Goal: Check status: Check status

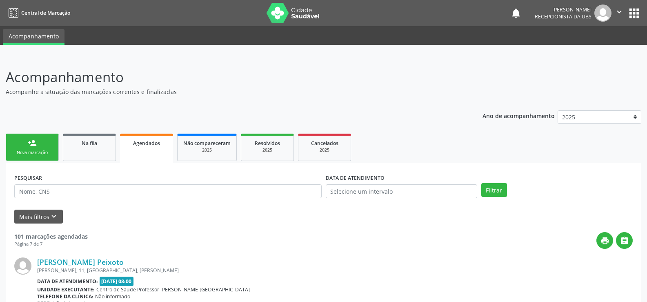
scroll to position [947, 0]
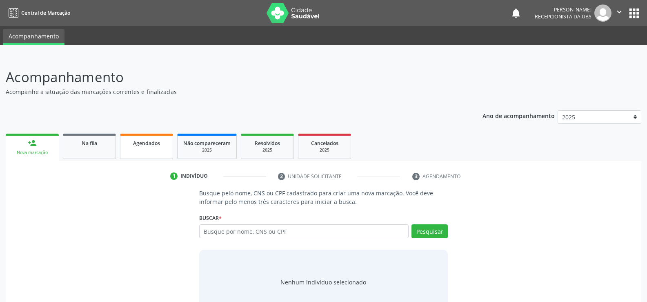
click at [142, 147] on link "Agendados" at bounding box center [146, 145] width 53 height 25
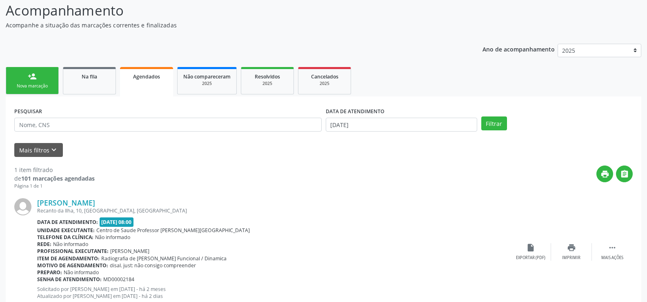
scroll to position [52, 0]
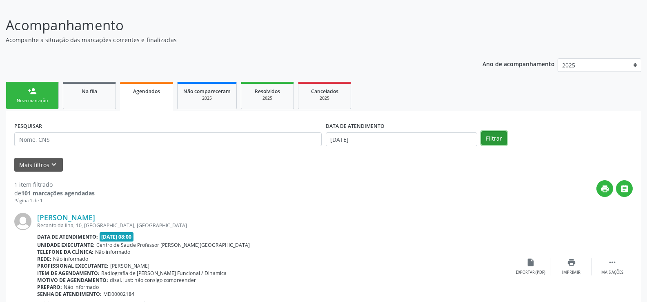
click at [494, 138] on button "Filtrar" at bounding box center [494, 138] width 26 height 14
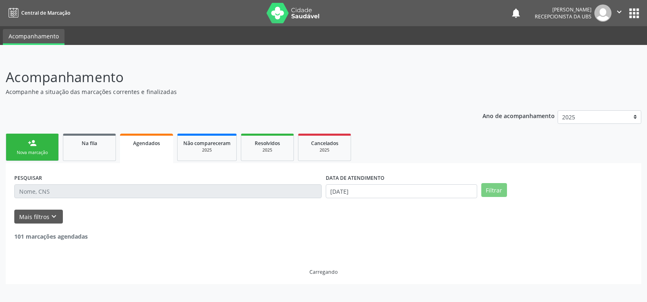
scroll to position [0, 0]
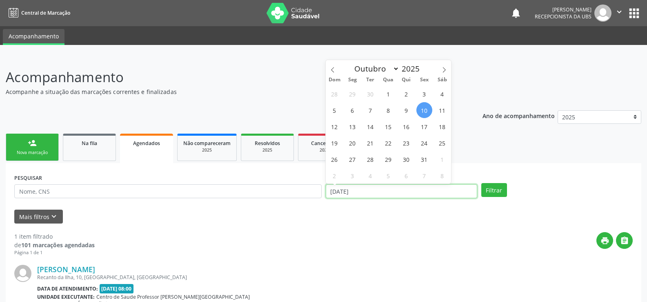
click at [391, 189] on input "[DATE]" at bounding box center [401, 191] width 151 height 14
click at [404, 161] on span "30" at bounding box center [406, 159] width 16 height 16
type input "30/10/2025"
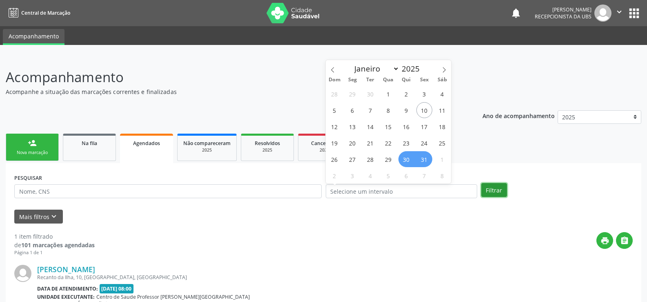
click at [491, 191] on button "Filtrar" at bounding box center [494, 190] width 26 height 14
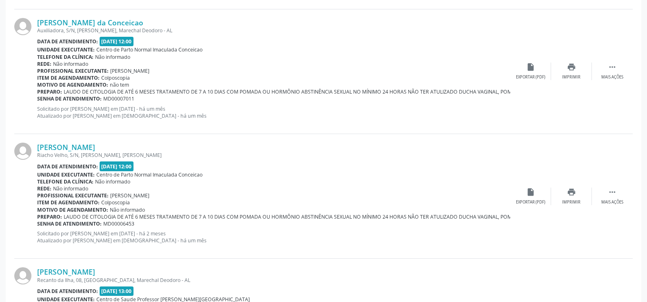
scroll to position [612, 0]
